Goal: Task Accomplishment & Management: Complete application form

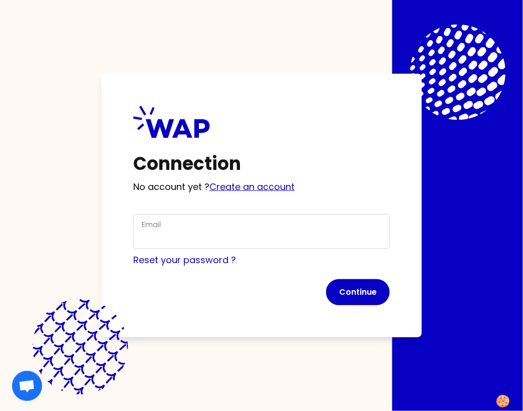
click at [242, 188] on link "Create an account" at bounding box center [251, 186] width 85 height 13
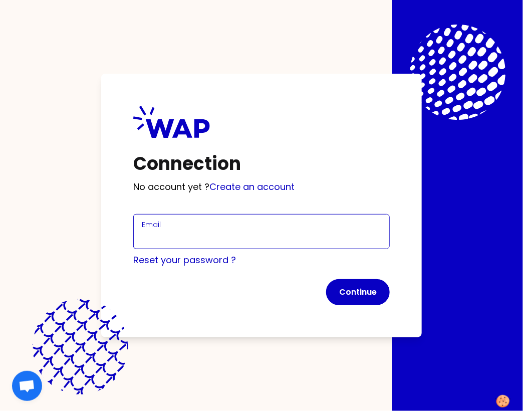
click at [161, 240] on input "Email" at bounding box center [261, 237] width 239 height 14
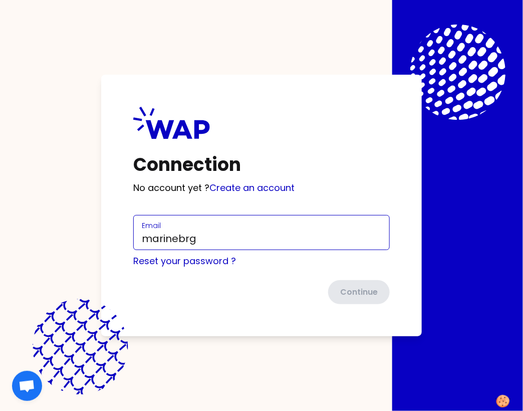
type input "[EMAIL_ADDRESS][DOMAIN_NAME]"
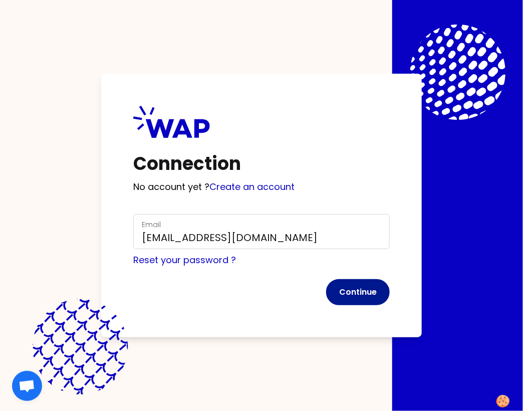
click at [341, 296] on button "Continue" at bounding box center [358, 292] width 64 height 26
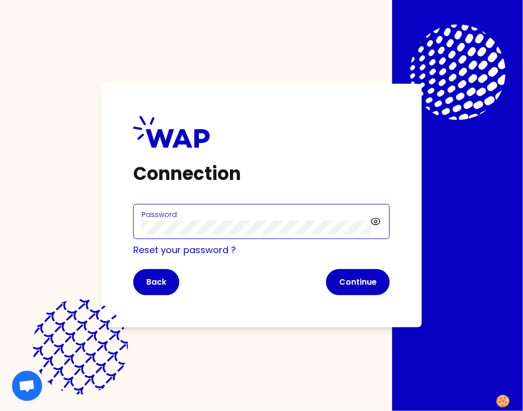
click button "Continue" at bounding box center [358, 282] width 64 height 26
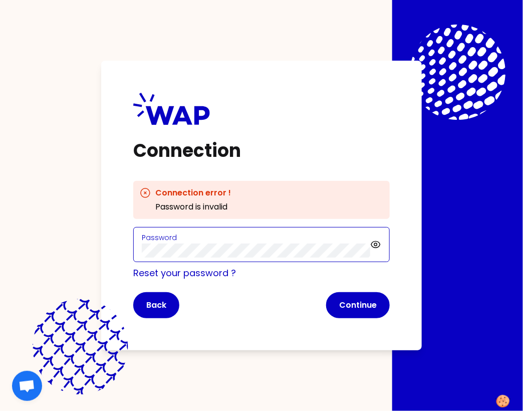
click at [119, 252] on div "Connection Connection error ! Password is invalid Password Reset your password …" at bounding box center [261, 206] width 321 height 290
click button "Continue" at bounding box center [358, 305] width 64 height 26
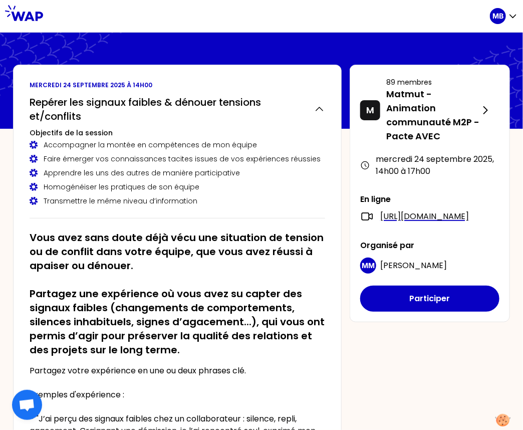
click at [194, 234] on h2 "Vous avez sans doute déjà vécu une situation de tension ou de conflit dans votr…" at bounding box center [178, 293] width 296 height 126
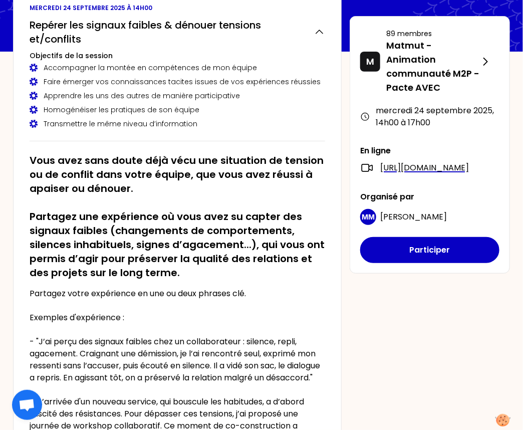
scroll to position [84, 0]
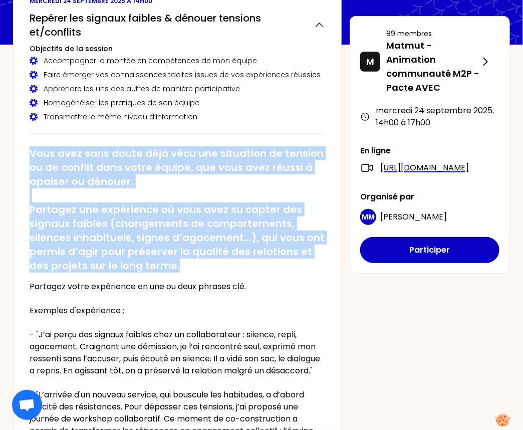
drag, startPoint x: 29, startPoint y: 149, endPoint x: 234, endPoint y: 270, distance: 238.5
click at [234, 270] on div "mercredi 24 septembre 2025 à 14h00 Repérer les signaux faibles & dénouer tensio…" at bounding box center [177, 241] width 329 height 523
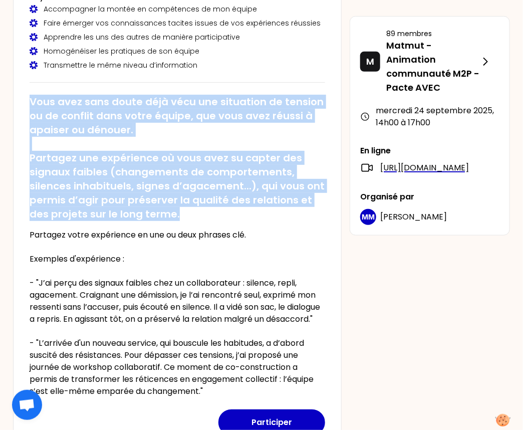
scroll to position [143, 0]
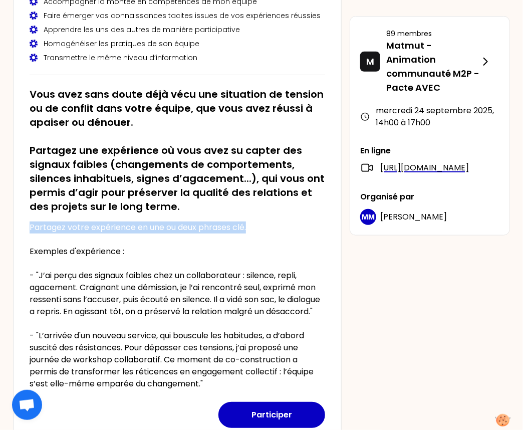
drag, startPoint x: 252, startPoint y: 226, endPoint x: 24, endPoint y: 227, distance: 228.9
click at [24, 227] on div "mercredi 24 septembre 2025 à 14h00 Repérer les signaux faibles & dénouer tensio…" at bounding box center [177, 182] width 329 height 523
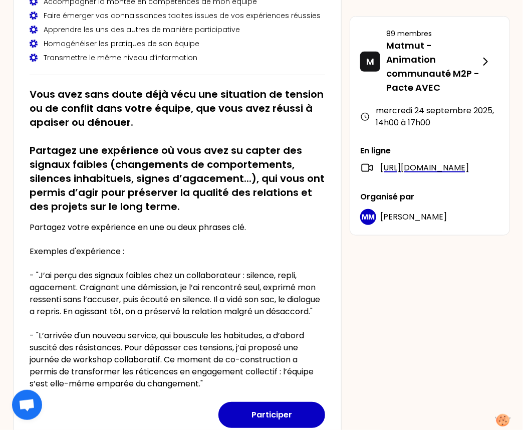
click at [77, 306] on p "Partagez votre expérience en une ou deux phrases clé. Exemples d'expérience : -…" at bounding box center [178, 305] width 296 height 168
click at [68, 303] on p "Partagez votre expérience en une ou deux phrases clé. Exemples d'expérience : -…" at bounding box center [178, 305] width 296 height 168
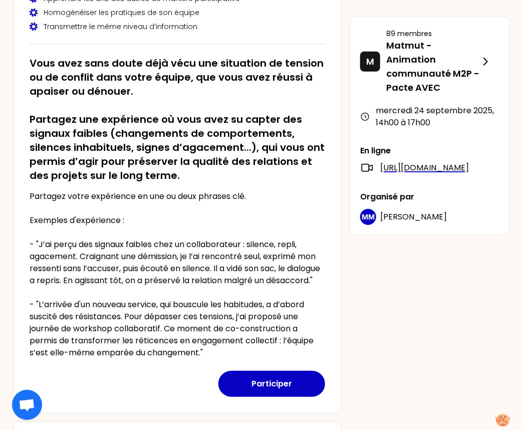
scroll to position [183, 0]
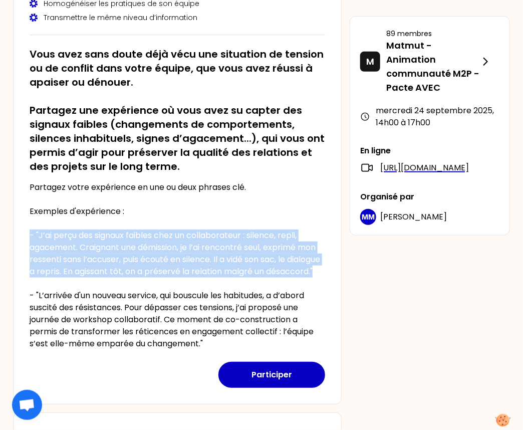
drag, startPoint x: 26, startPoint y: 231, endPoint x: 88, endPoint y: 280, distance: 79.2
click at [88, 280] on div "mercredi 24 septembre 2025 à 14h00 Repérer les signaux faibles & dénouer tensio…" at bounding box center [177, 142] width 329 height 523
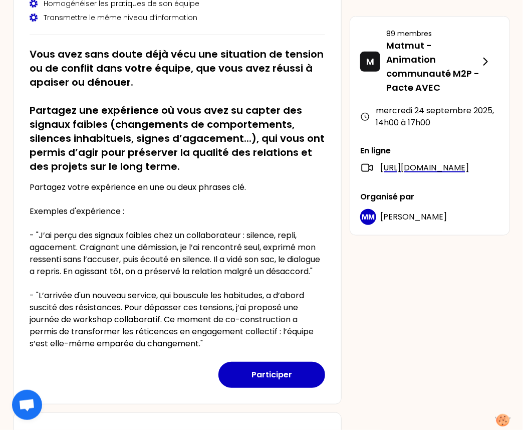
click at [82, 301] on p "Partagez votre expérience en une ou deux phrases clé. Exemples d'expérience : -…" at bounding box center [178, 265] width 296 height 168
click at [182, 148] on h2 "Vous avez sans doute déjà vécu une situation de tension ou de conflit dans votr…" at bounding box center [178, 110] width 296 height 126
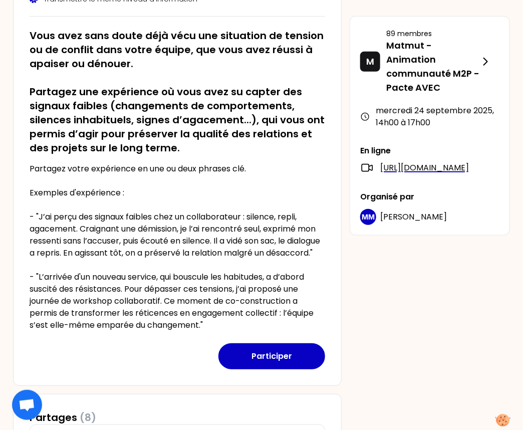
scroll to position [211, 0]
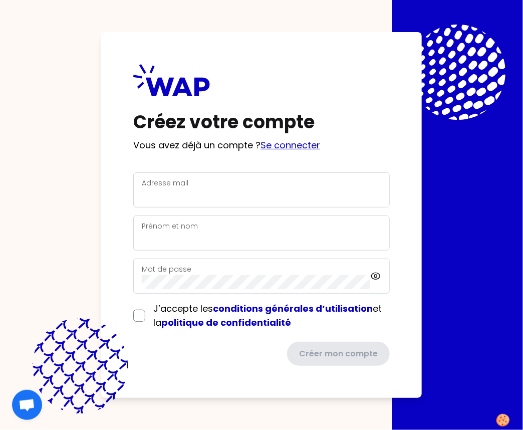
click at [277, 149] on link "Se connecter" at bounding box center [290, 145] width 60 height 13
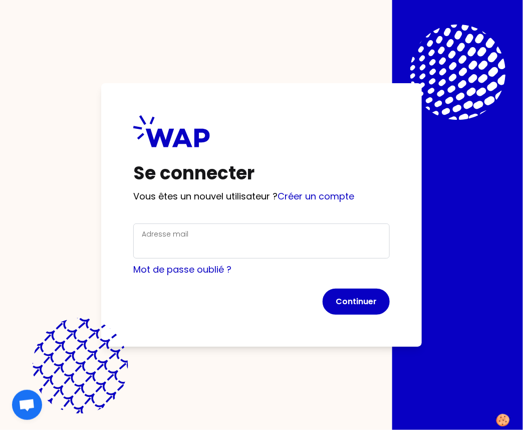
click at [313, 168] on h1 "Se connecter" at bounding box center [261, 173] width 256 height 20
